Goal: Transaction & Acquisition: Purchase product/service

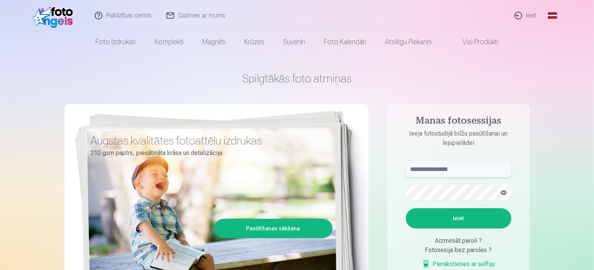
click at [432, 172] on input "text" at bounding box center [459, 169] width 106 height 16
type input "**********"
click at [455, 216] on button "Ieiet" at bounding box center [459, 218] width 106 height 20
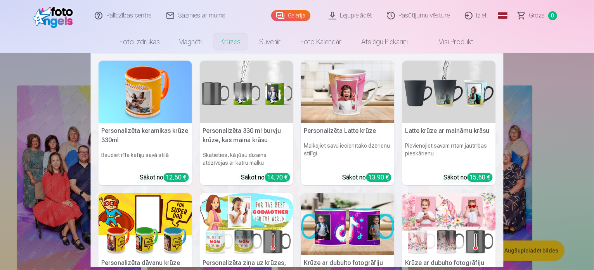
click at [544, 76] on nav "Personalizēta keramikas krūze 330ml Baudiet rīta kafiju savā stilā Sākot no 12,…" at bounding box center [297, 160] width 594 height 214
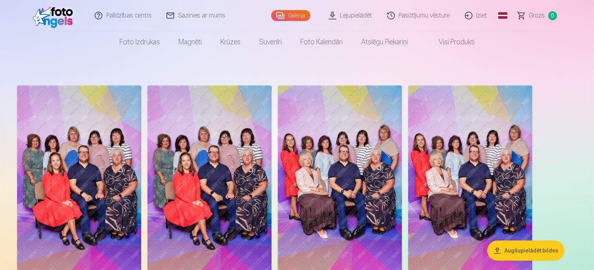
click at [296, 13] on link "Galerija" at bounding box center [290, 15] width 39 height 11
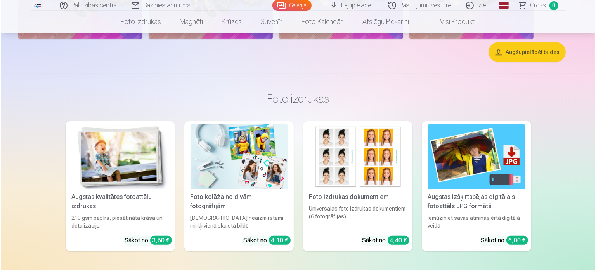
scroll to position [272, 0]
